Goal: Task Accomplishment & Management: Use online tool/utility

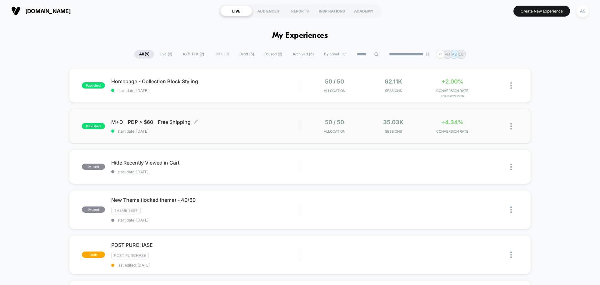
click at [156, 118] on div "published M+D - PDP > $60 - Free Shipping Click to edit experience details Clic…" at bounding box center [300, 126] width 462 height 34
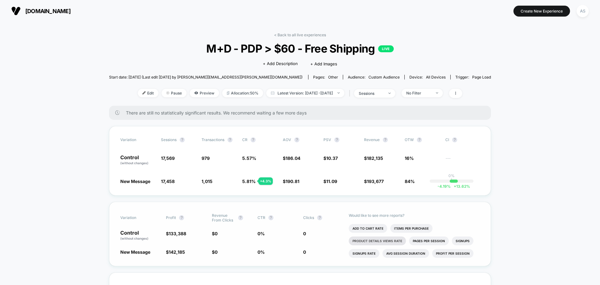
scroll to position [85, 0]
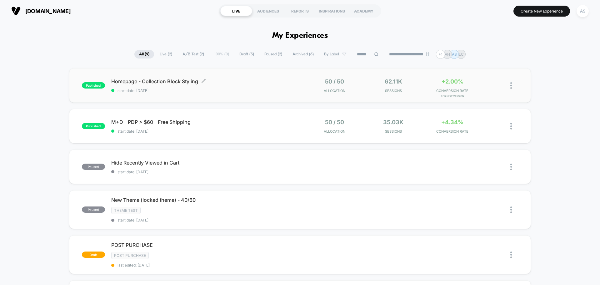
click at [162, 81] on span "Homepage - Collection Block Styling Click to edit experience details" at bounding box center [205, 81] width 188 height 6
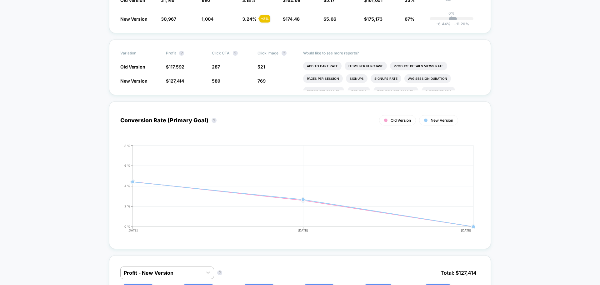
scroll to position [158, 0]
